Goal: Transaction & Acquisition: Purchase product/service

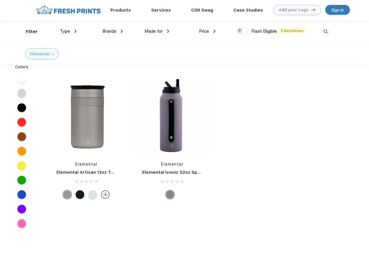
click at [295, 10] on link "Add your Logo Design Tool" at bounding box center [297, 10] width 48 height 10
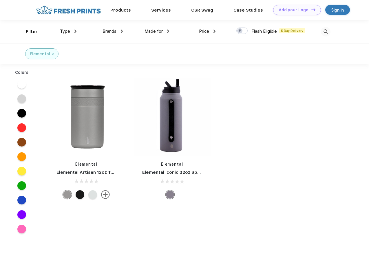
click at [0, 0] on div "Design Tool" at bounding box center [0, 0] width 0 height 0
click at [311, 10] on link "Add your Logo Design Tool" at bounding box center [297, 10] width 48 height 10
click at [28, 32] on div "Filter" at bounding box center [32, 31] width 12 height 7
click at [68, 31] on span "Type" at bounding box center [65, 31] width 10 height 5
click at [113, 31] on span "Brands" at bounding box center [110, 31] width 14 height 5
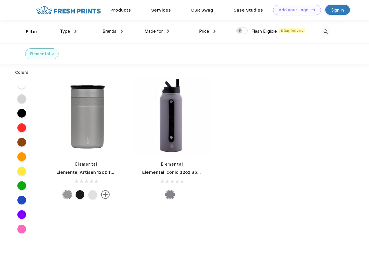
click at [157, 31] on span "Made for" at bounding box center [154, 31] width 18 height 5
click at [208, 31] on span "Price" at bounding box center [204, 31] width 10 height 5
click at [242, 31] on div at bounding box center [242, 31] width 11 height 6
click at [240, 31] on input "checkbox" at bounding box center [239, 29] width 4 height 4
click at [326, 32] on img at bounding box center [326, 32] width 10 height 10
